Goal: Find specific page/section: Locate a particular part of the current website

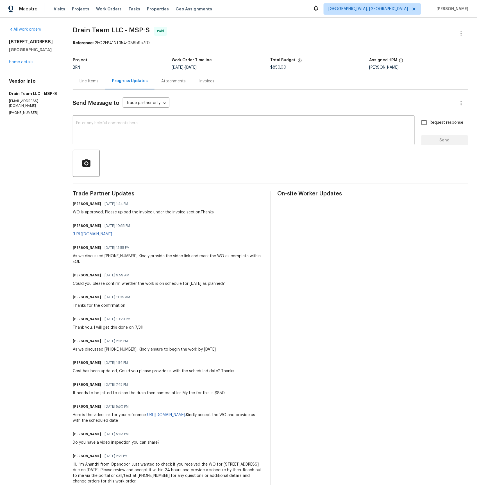
scroll to position [21, 0]
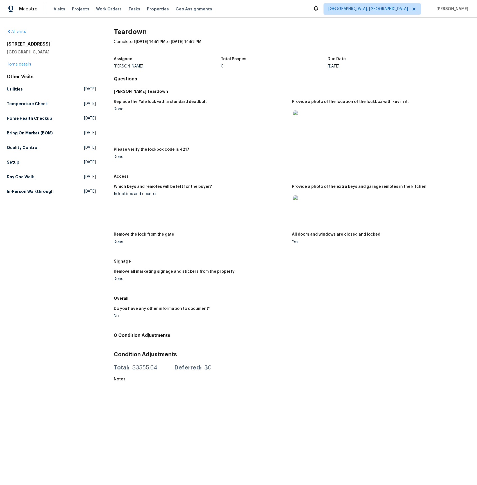
click at [295, 120] on img at bounding box center [302, 119] width 18 height 18
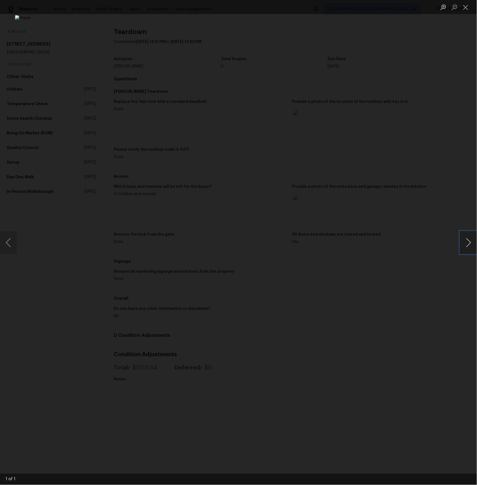
click at [470, 243] on button "Next image" at bounding box center [468, 242] width 17 height 22
drag, startPoint x: 463, startPoint y: 9, endPoint x: 455, endPoint y: 28, distance: 20.5
click at [463, 9] on button "Close lightbox" at bounding box center [465, 7] width 11 height 10
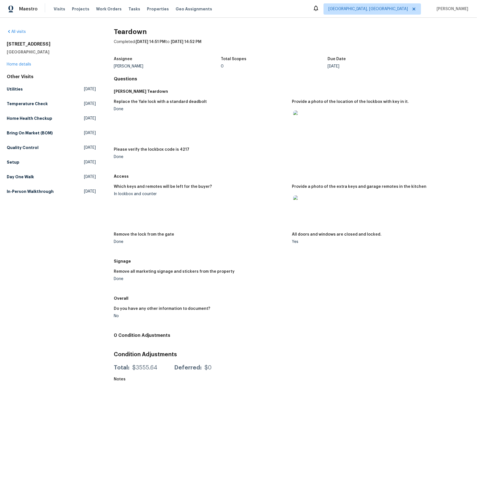
click at [304, 205] on img at bounding box center [302, 204] width 18 height 18
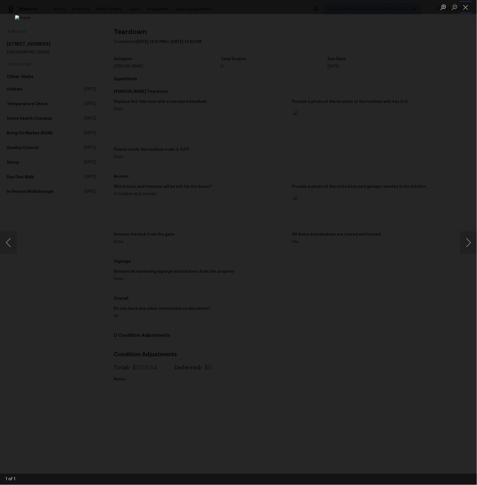
drag, startPoint x: 467, startPoint y: 8, endPoint x: 465, endPoint y: 15, distance: 6.8
click at [467, 8] on button "Close lightbox" at bounding box center [465, 7] width 11 height 10
